Goal: Register for event/course

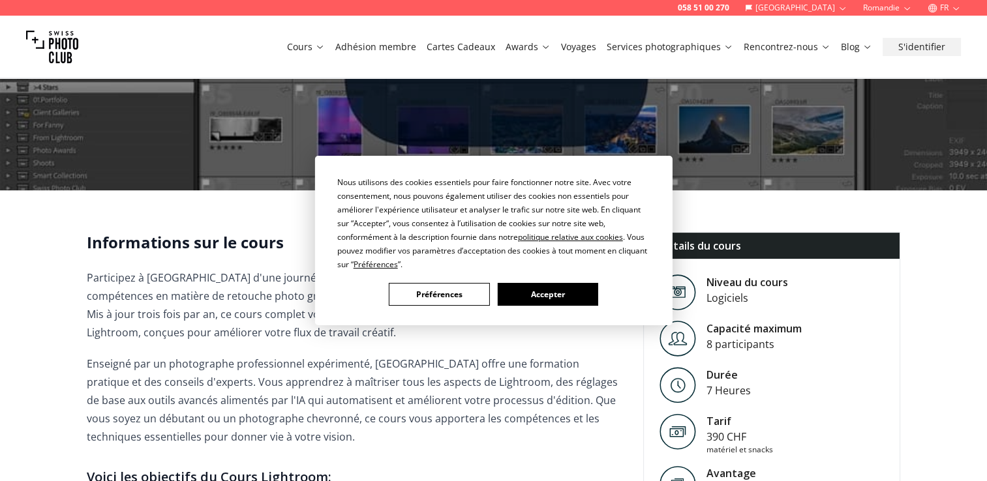
click at [466, 283] on button "Préférences" at bounding box center [439, 294] width 100 height 23
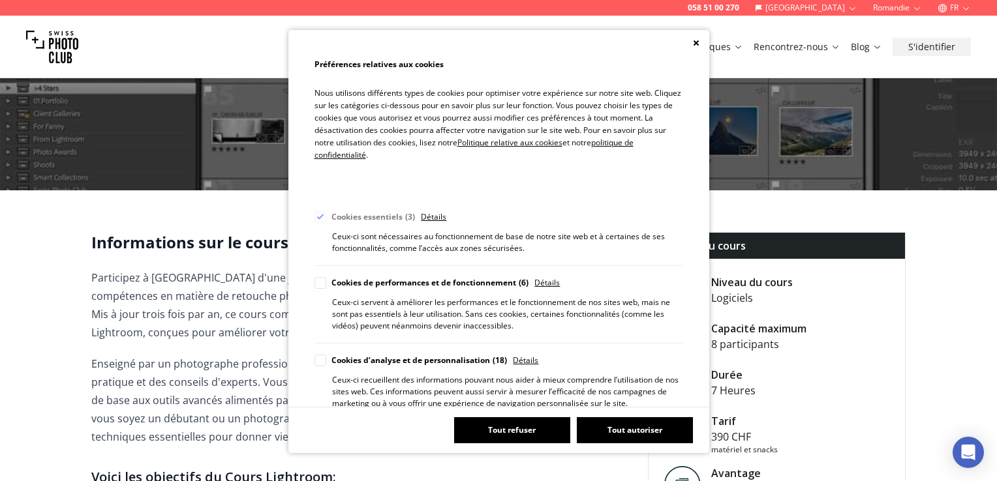
click at [604, 429] on button "Tout autoriser" at bounding box center [635, 430] width 116 height 26
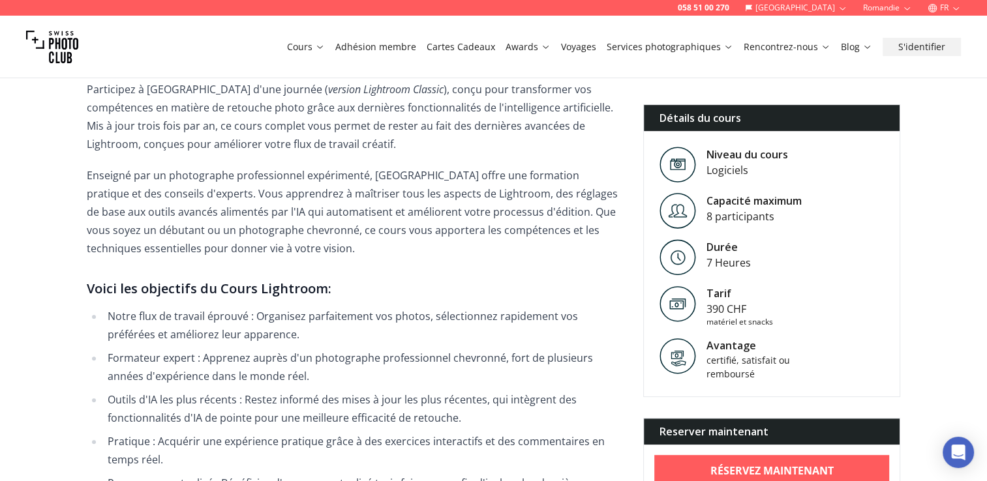
scroll to position [391, 0]
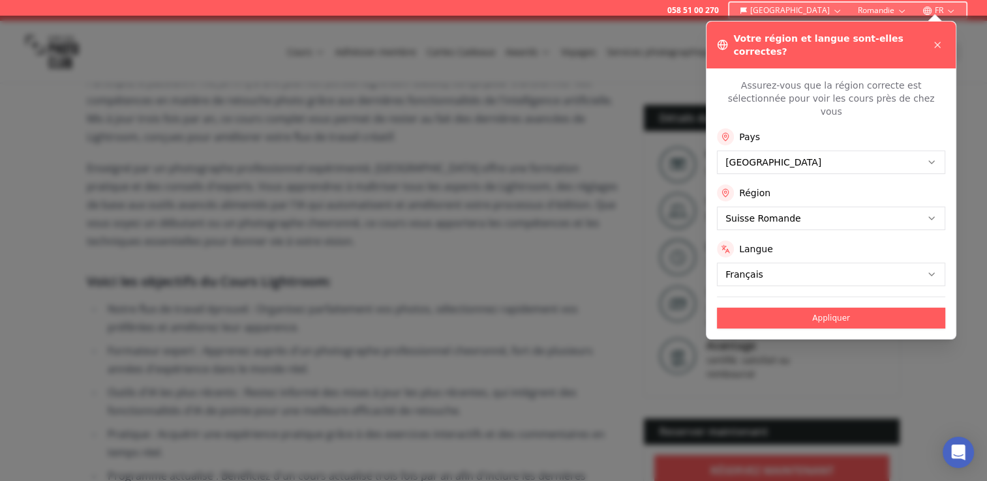
click at [828, 308] on button "Appliquer" at bounding box center [831, 318] width 228 height 21
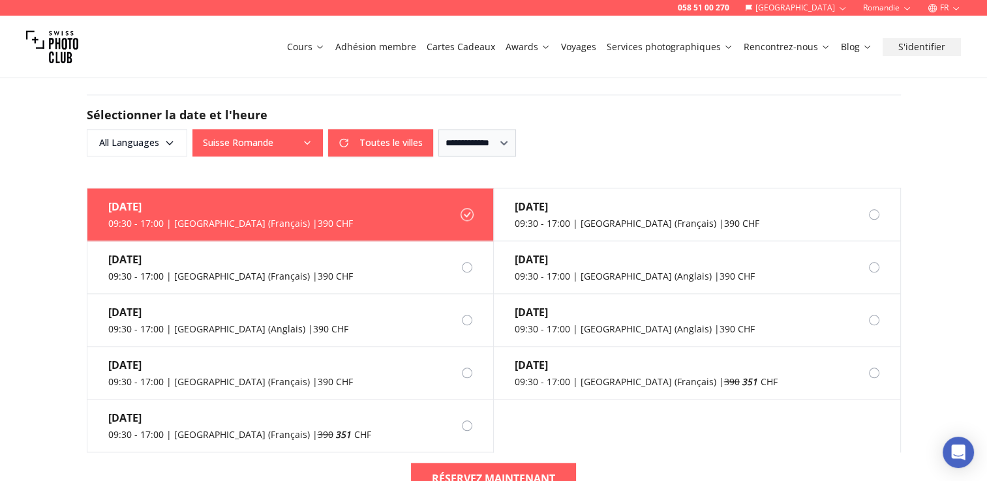
scroll to position [1370, 0]
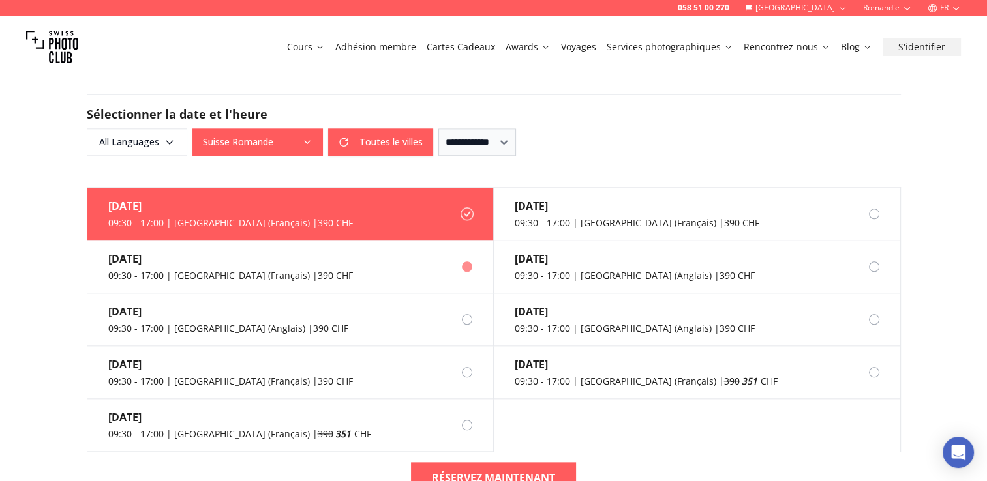
click at [338, 282] on label "[DATE] 09:30 - 17:00 | [GEOGRAPHIC_DATA] (Français) | 390 CHF" at bounding box center [290, 267] width 406 height 53
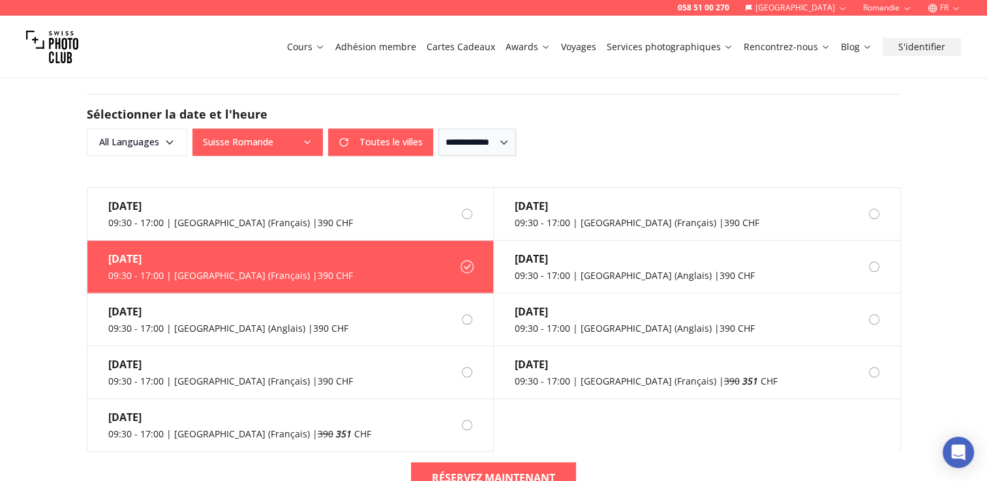
scroll to position [1435, 0]
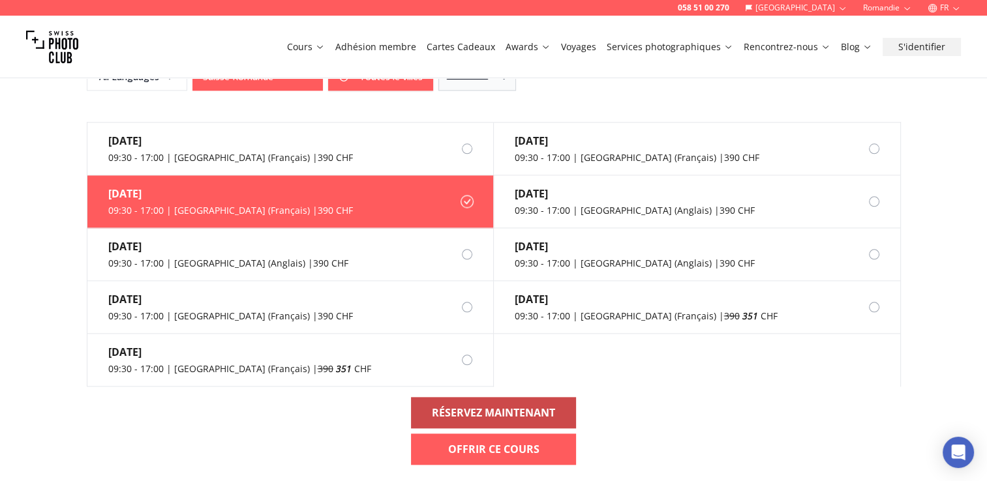
click at [458, 407] on b "RÉSERVEZ MAINTENANT" at bounding box center [493, 413] width 123 height 16
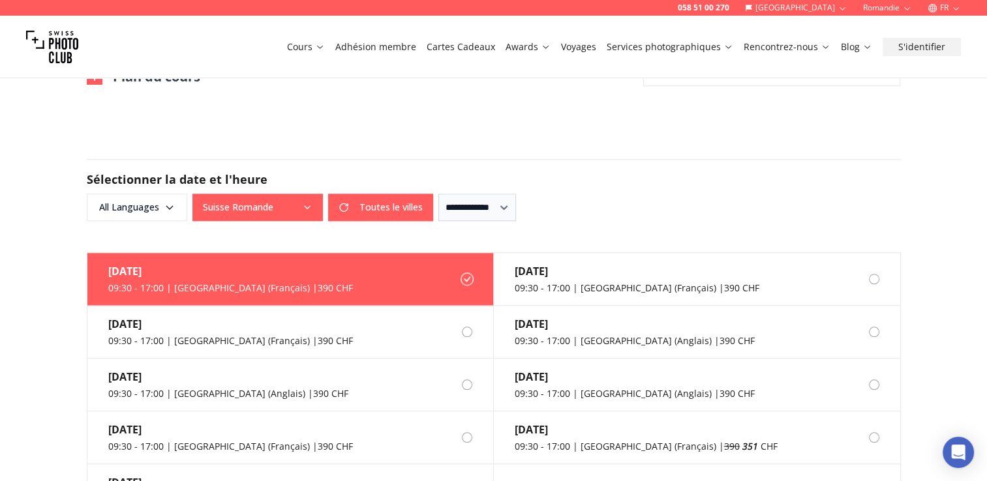
scroll to position [1239, 0]
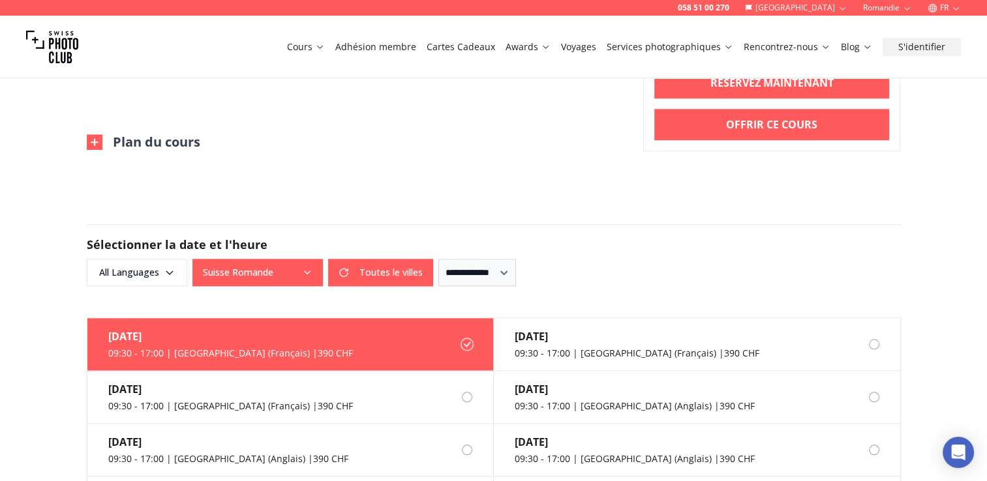
click at [118, 143] on button "Plan du cours" at bounding box center [143, 142] width 113 height 18
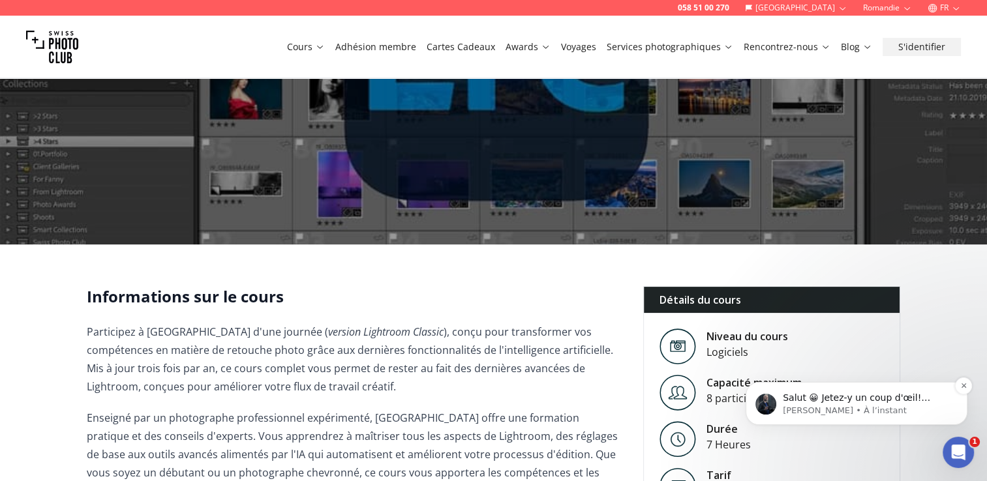
scroll to position [196, 0]
